Goal: Task Accomplishment & Management: Use online tool/utility

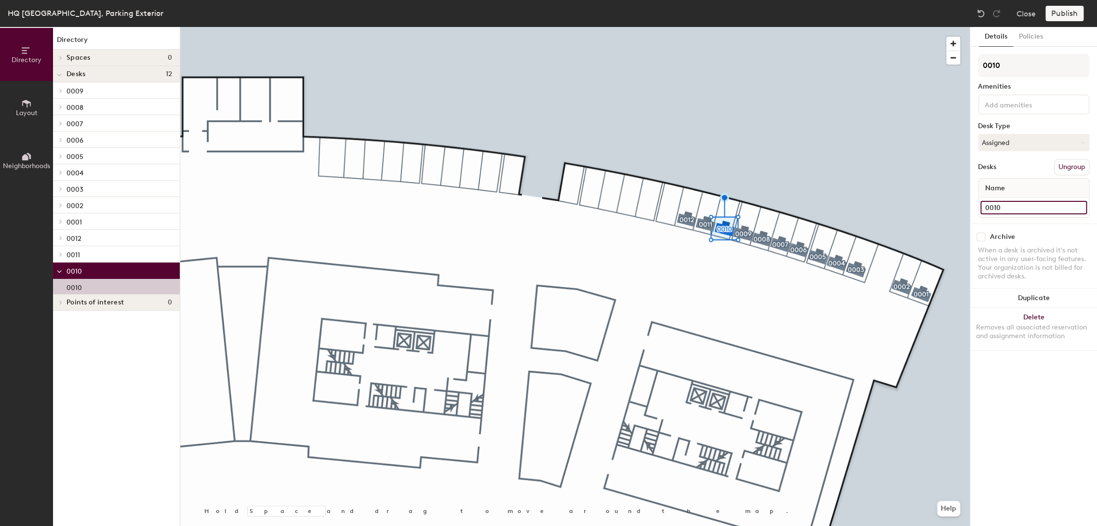
click at [1011, 208] on input "0010" at bounding box center [1033, 207] width 107 height 13
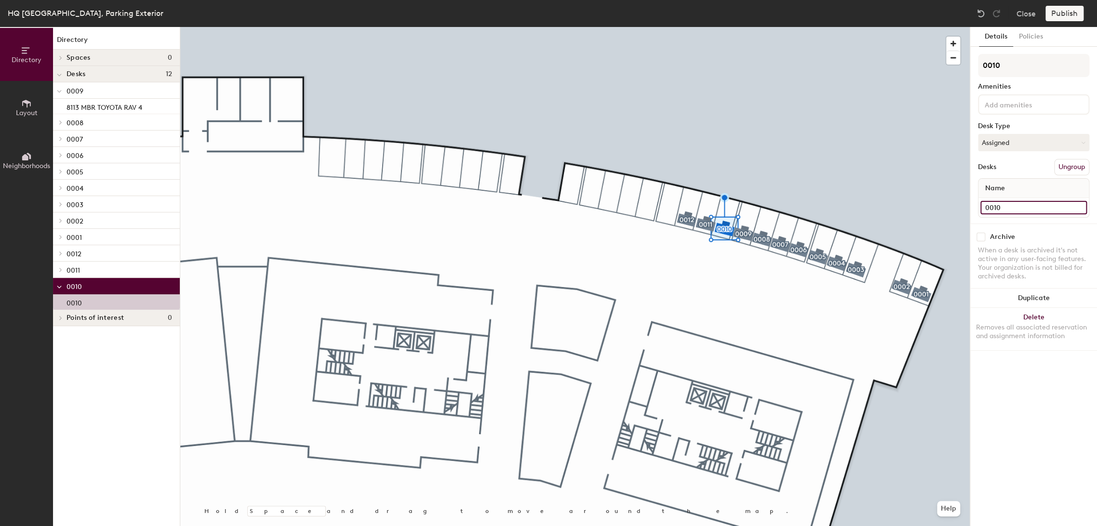
click at [1016, 205] on input "0010" at bounding box center [1033, 207] width 107 height 13
paste input "FORD FOCUS 3264 MBY"
click at [984, 205] on input "FORD FOCUS 3264 MBY" at bounding box center [1033, 207] width 107 height 13
type input "FCE - FORD FOCUS 3264 MBY"
click at [1060, 15] on button "Publish" at bounding box center [1064, 13] width 38 height 15
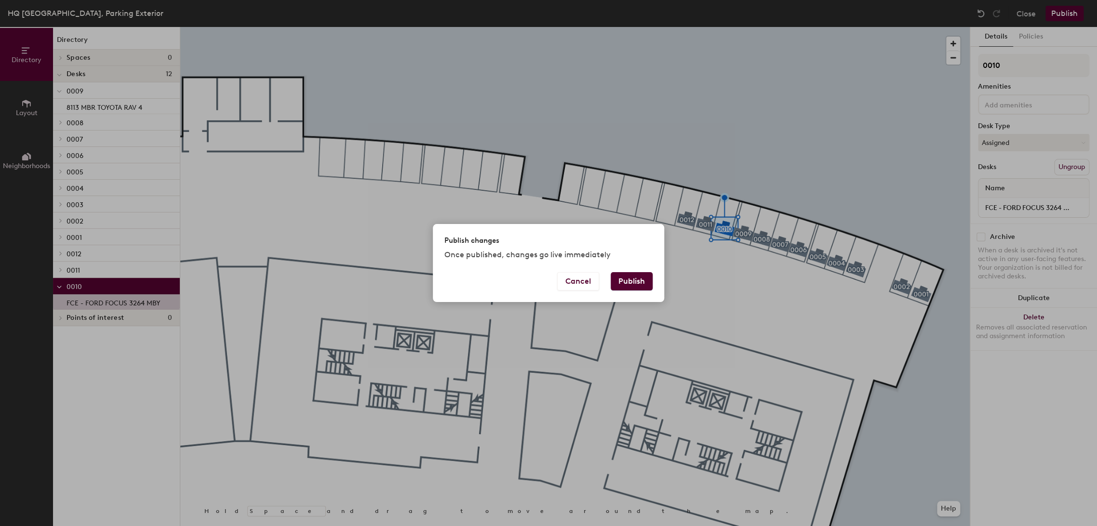
click at [620, 279] on button "Publish" at bounding box center [632, 281] width 42 height 18
